Goal: Task Accomplishment & Management: Use online tool/utility

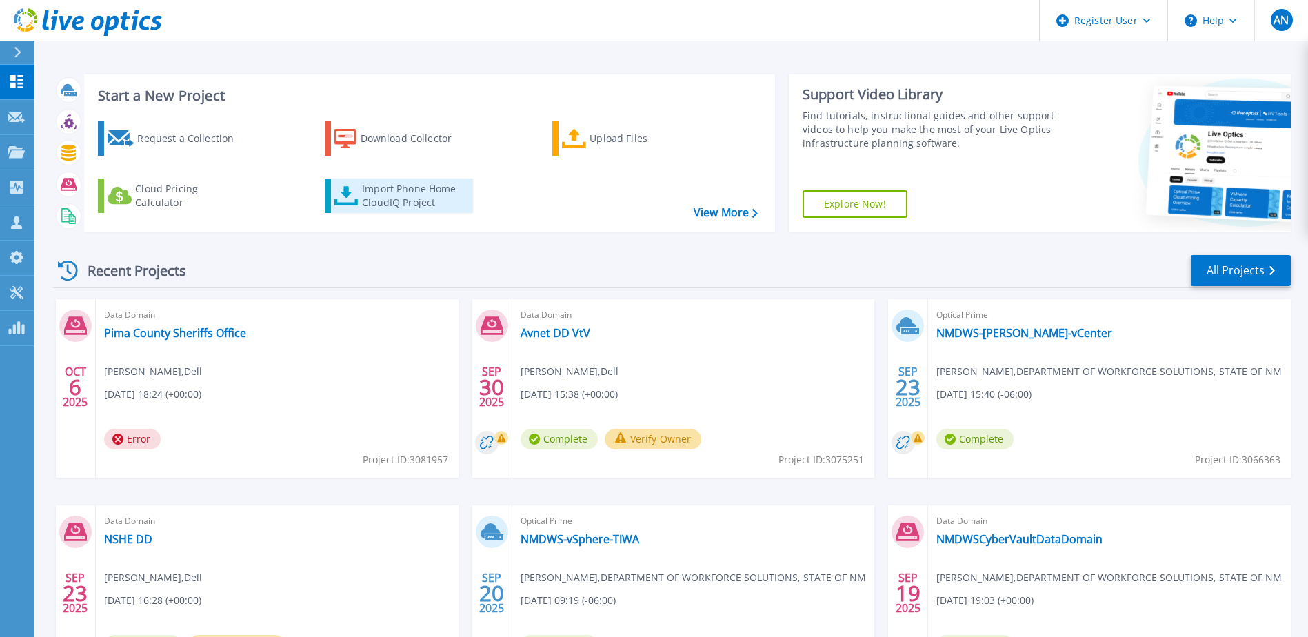
click at [396, 197] on div "Import Phone Home CloudIQ Project" at bounding box center [416, 196] width 108 height 28
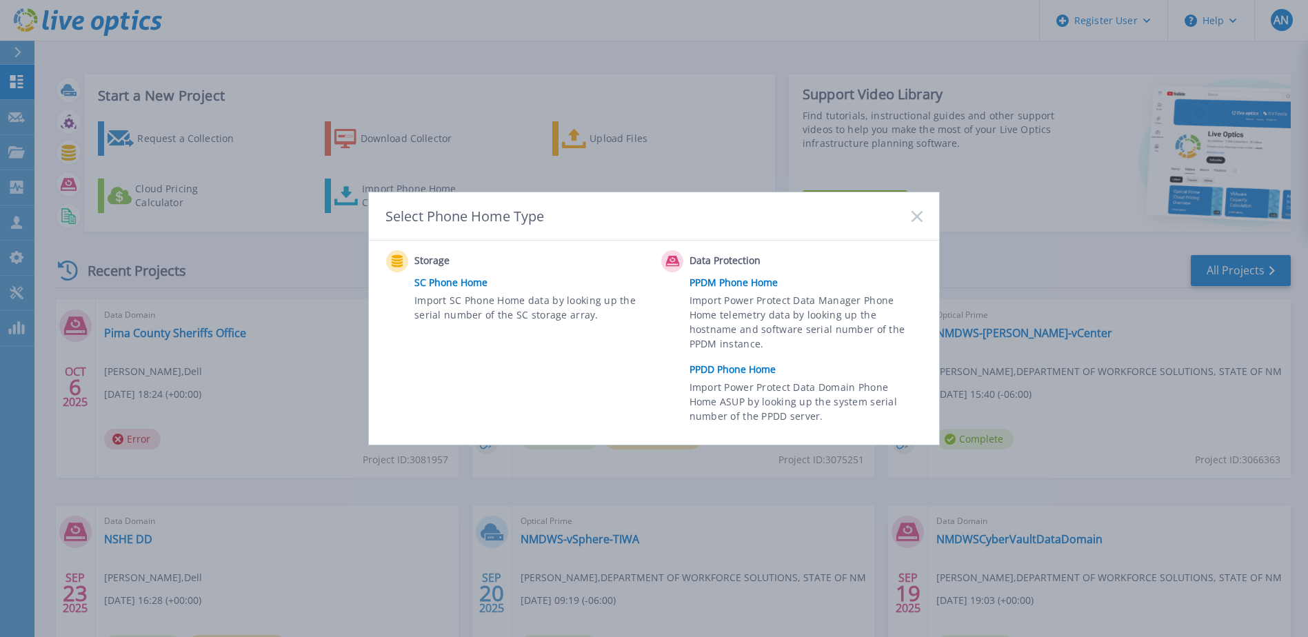
click at [750, 370] on link "PPDD Phone Home" at bounding box center [809, 369] width 240 height 21
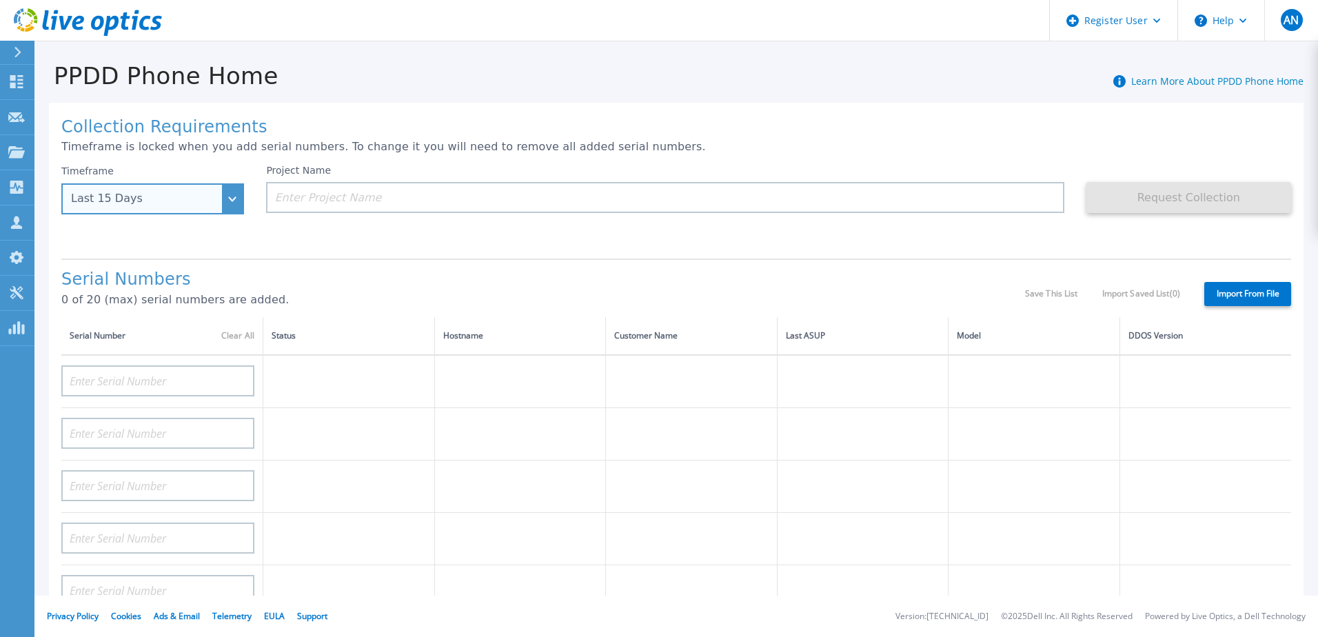
click at [232, 203] on div "Last 15 Days" at bounding box center [152, 198] width 183 height 31
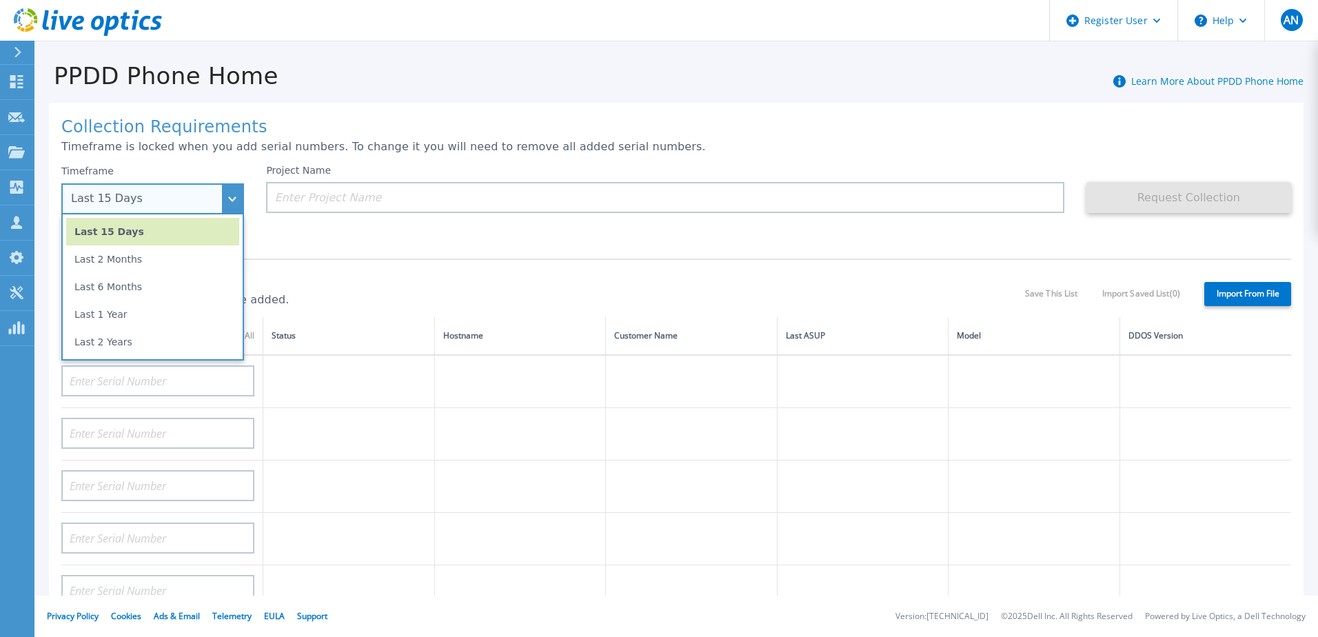
click at [232, 203] on div "Last 15 Days" at bounding box center [152, 198] width 183 height 31
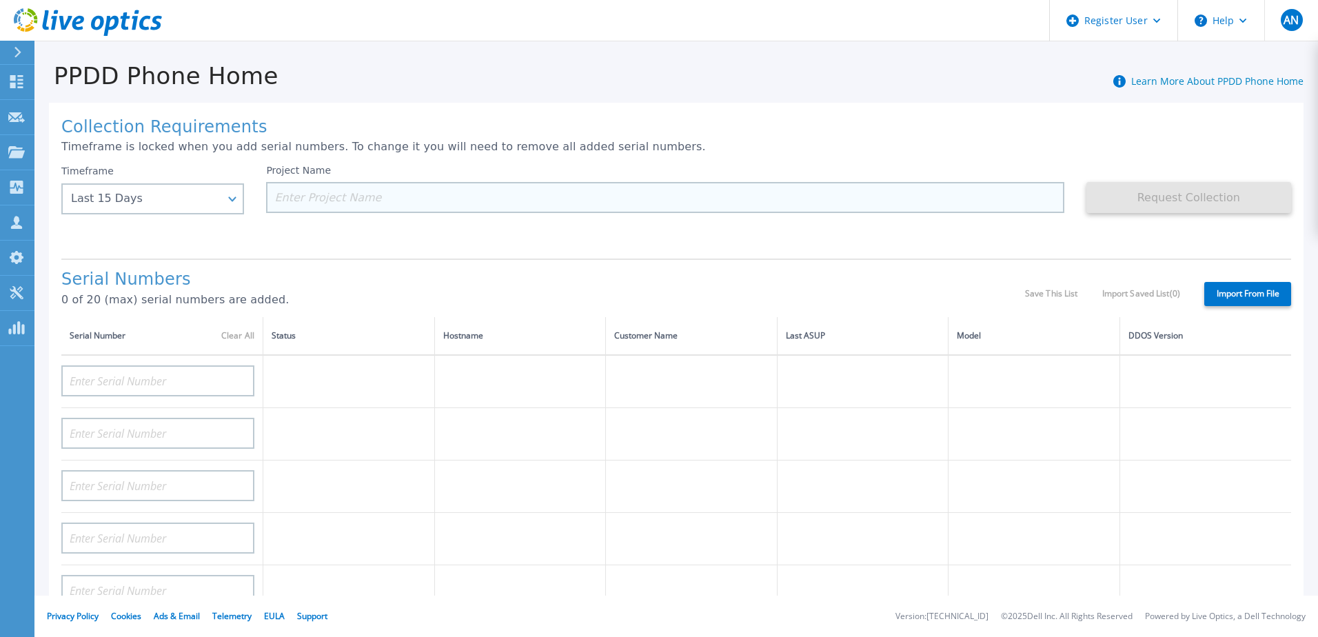
click at [299, 203] on input at bounding box center [665, 197] width 798 height 31
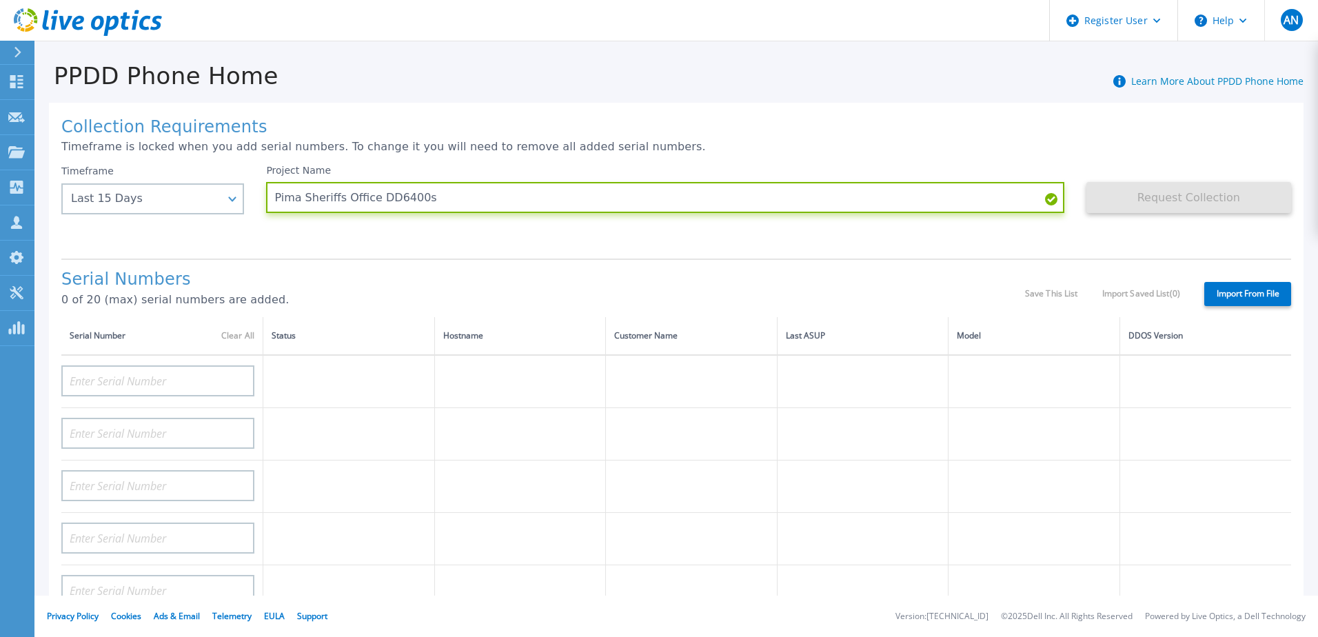
type input "Pima Sheriffs Office DD6400s"
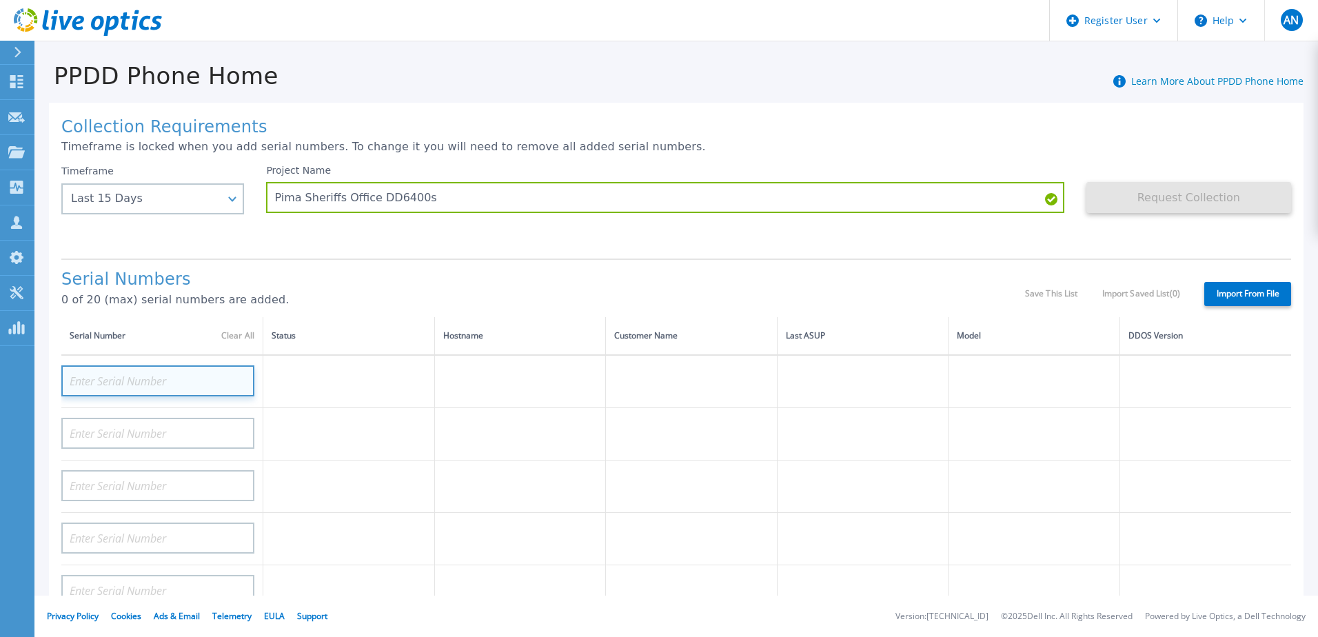
click at [116, 382] on input at bounding box center [157, 380] width 193 height 31
paste input "APX00250412553"
type input "APX00250412553"
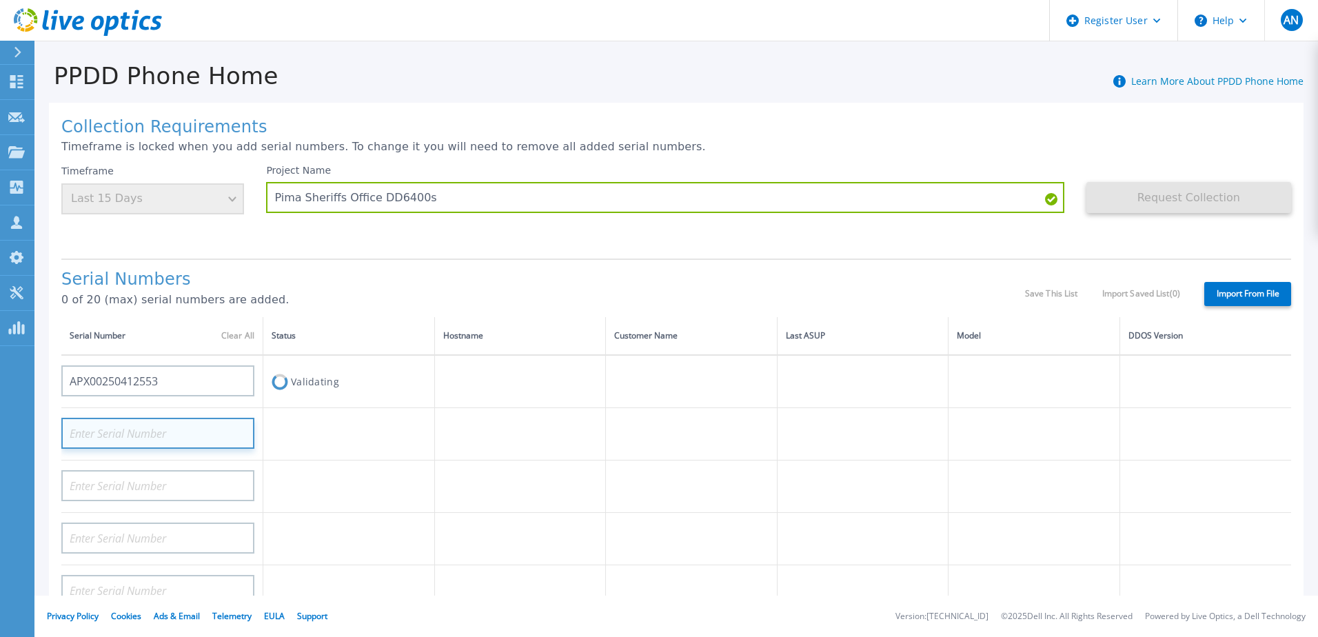
click at [99, 431] on input at bounding box center [157, 433] width 193 height 31
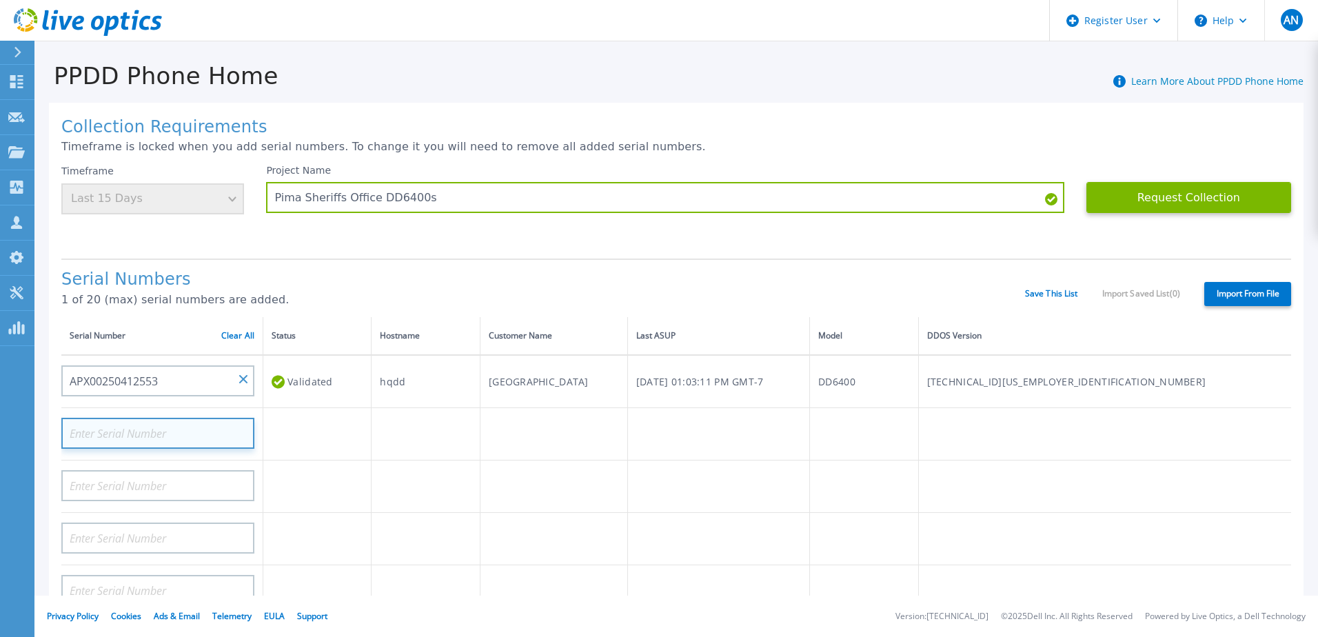
click at [185, 434] on input at bounding box center [157, 433] width 193 height 31
paste input "APX00250412539"
type input "APX00250412539"
click at [591, 292] on div "Serial Numbers 1 of 20 (max) serial numbers are added." at bounding box center [543, 293] width 964 height 47
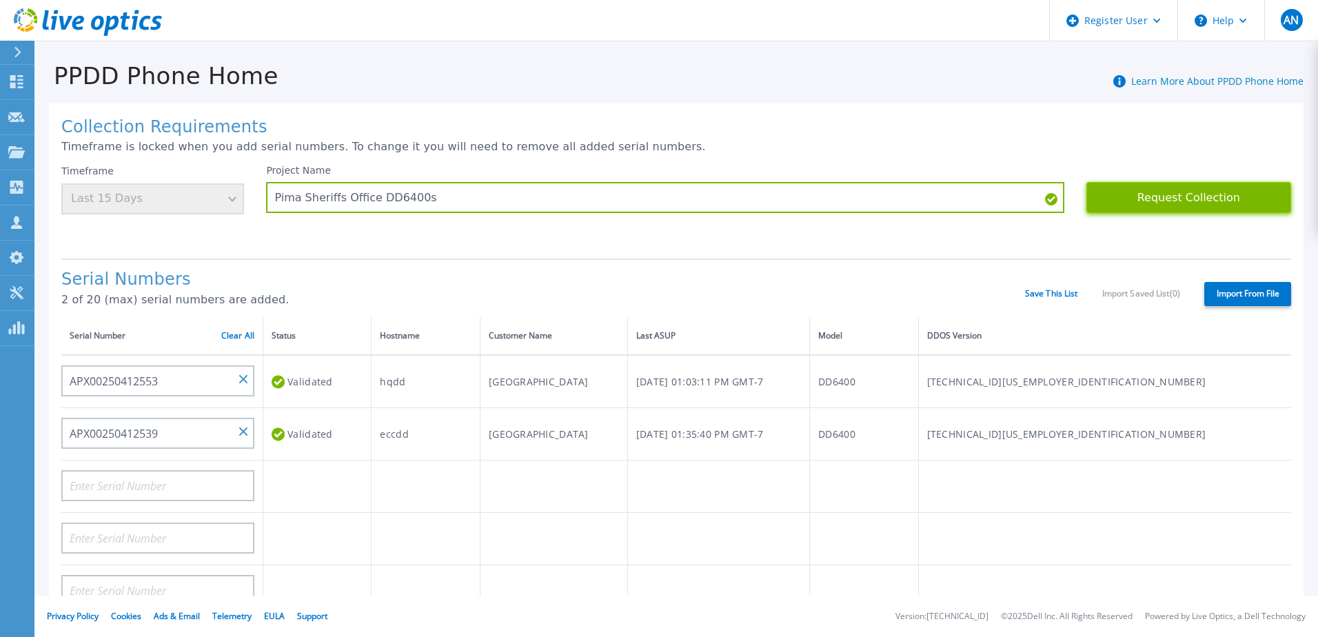
click at [1193, 199] on button "Request Collection" at bounding box center [1189, 197] width 205 height 31
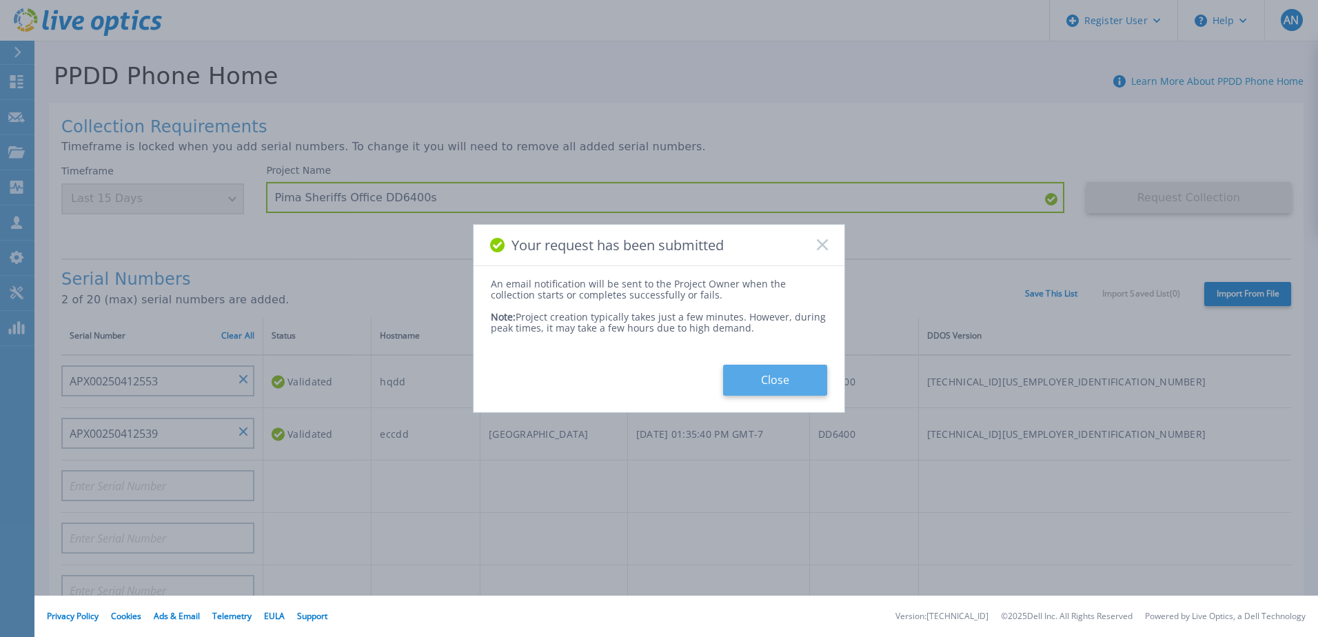
click at [774, 372] on button "Close" at bounding box center [775, 380] width 104 height 31
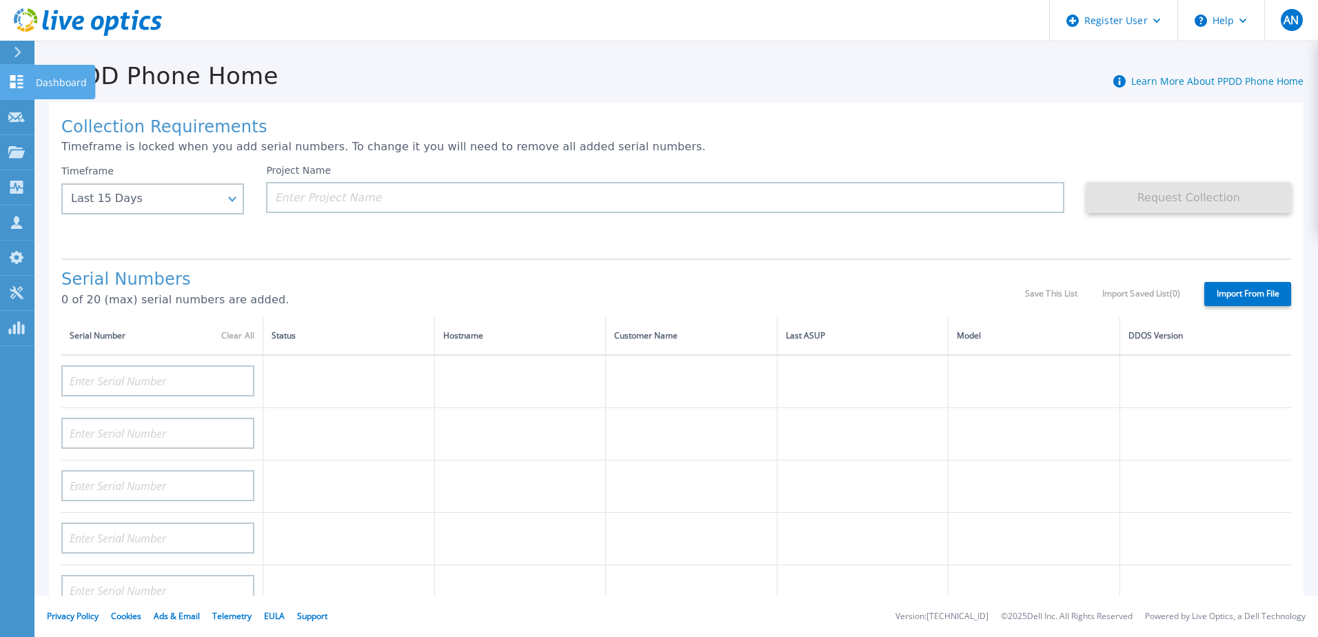
click at [19, 83] on icon at bounding box center [16, 81] width 13 height 13
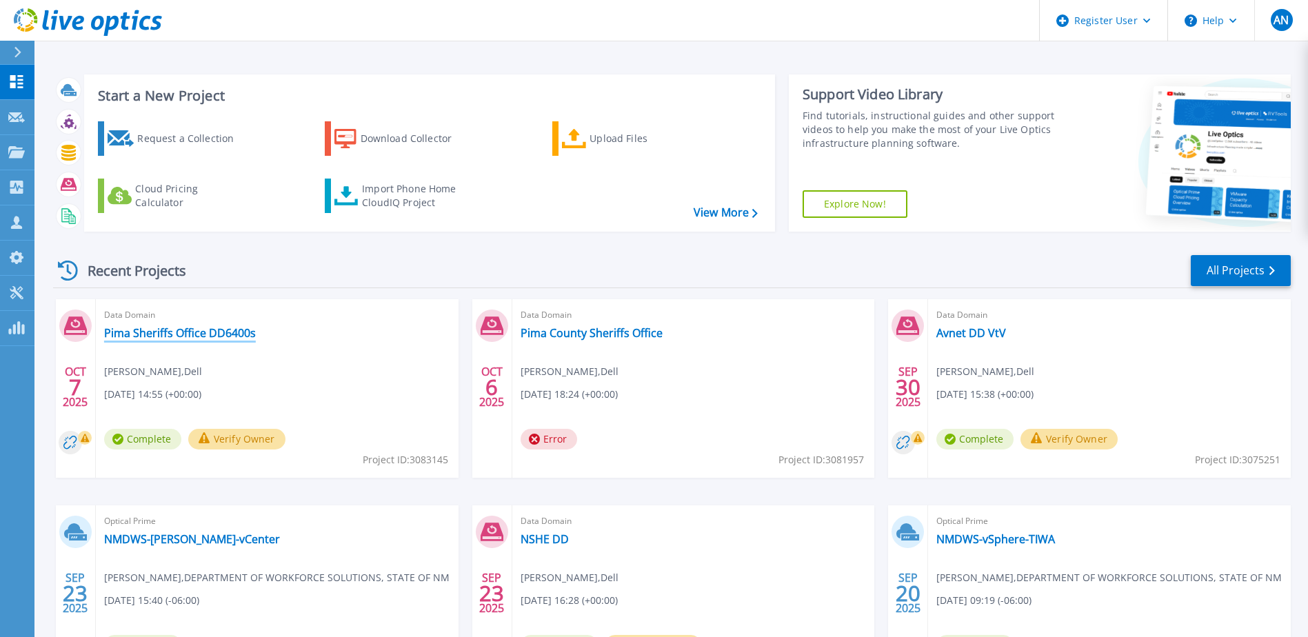
click at [161, 338] on link "Pima Sheriffs Office DD6400s" at bounding box center [180, 333] width 152 height 14
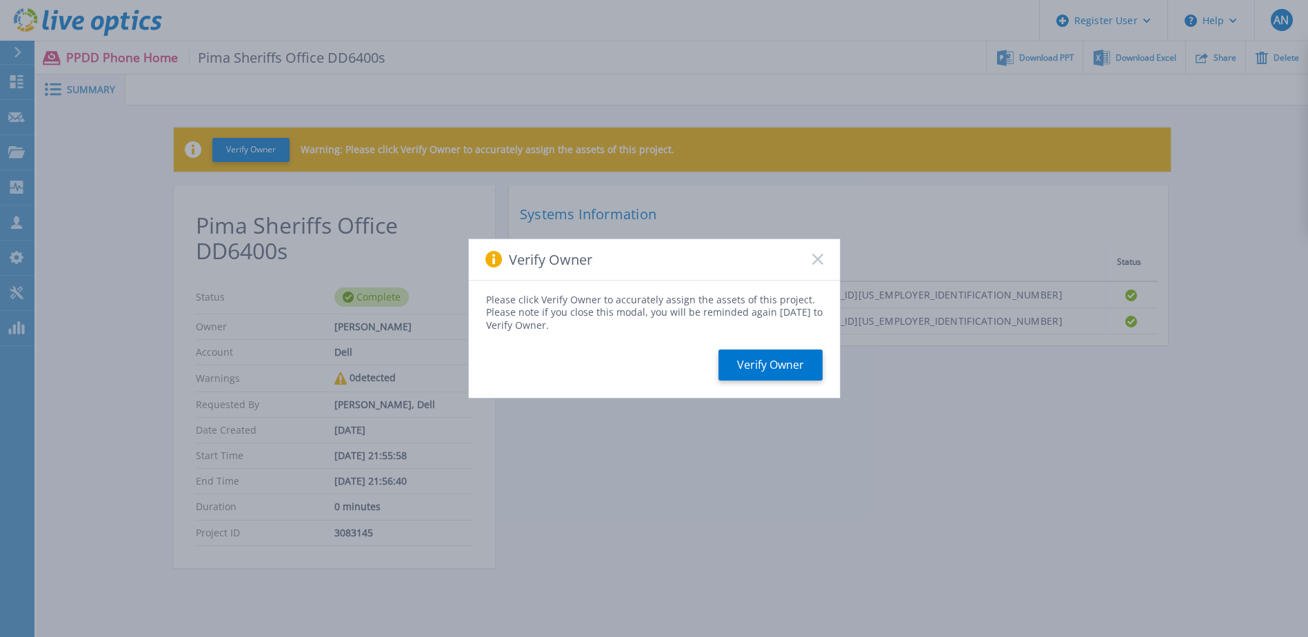
click at [820, 258] on rect at bounding box center [818, 260] width 12 height 12
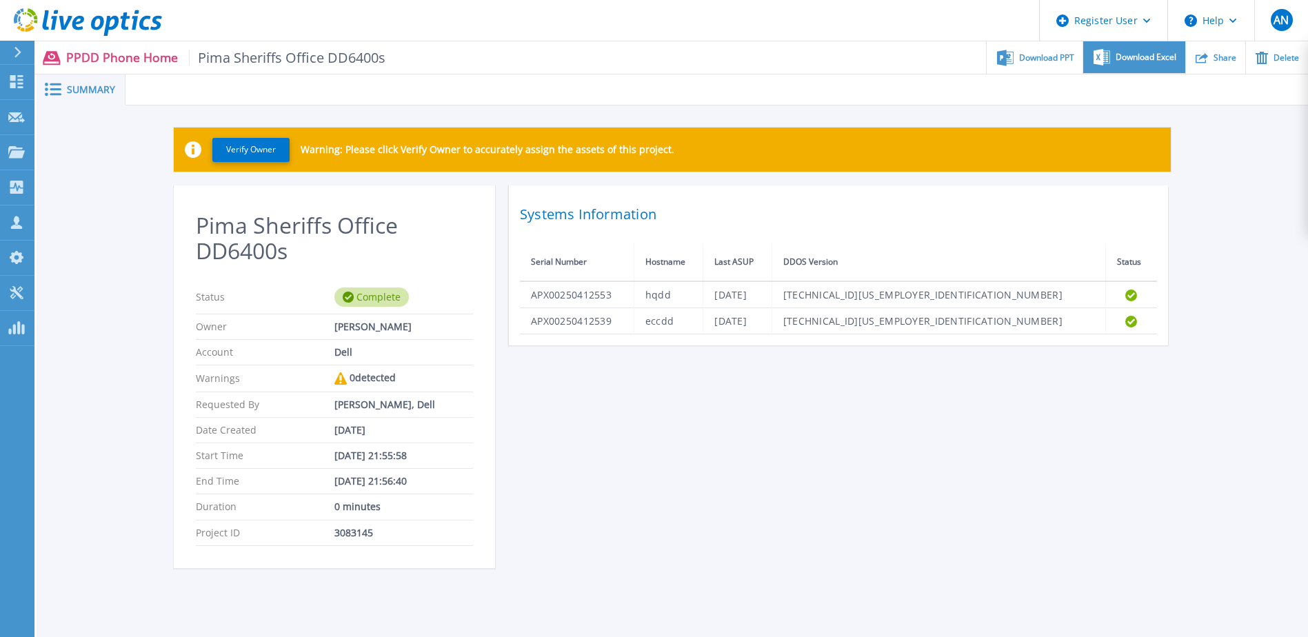
click at [1151, 50] on div "Download Excel" at bounding box center [1133, 57] width 101 height 32
